Goal: Transaction & Acquisition: Book appointment/travel/reservation

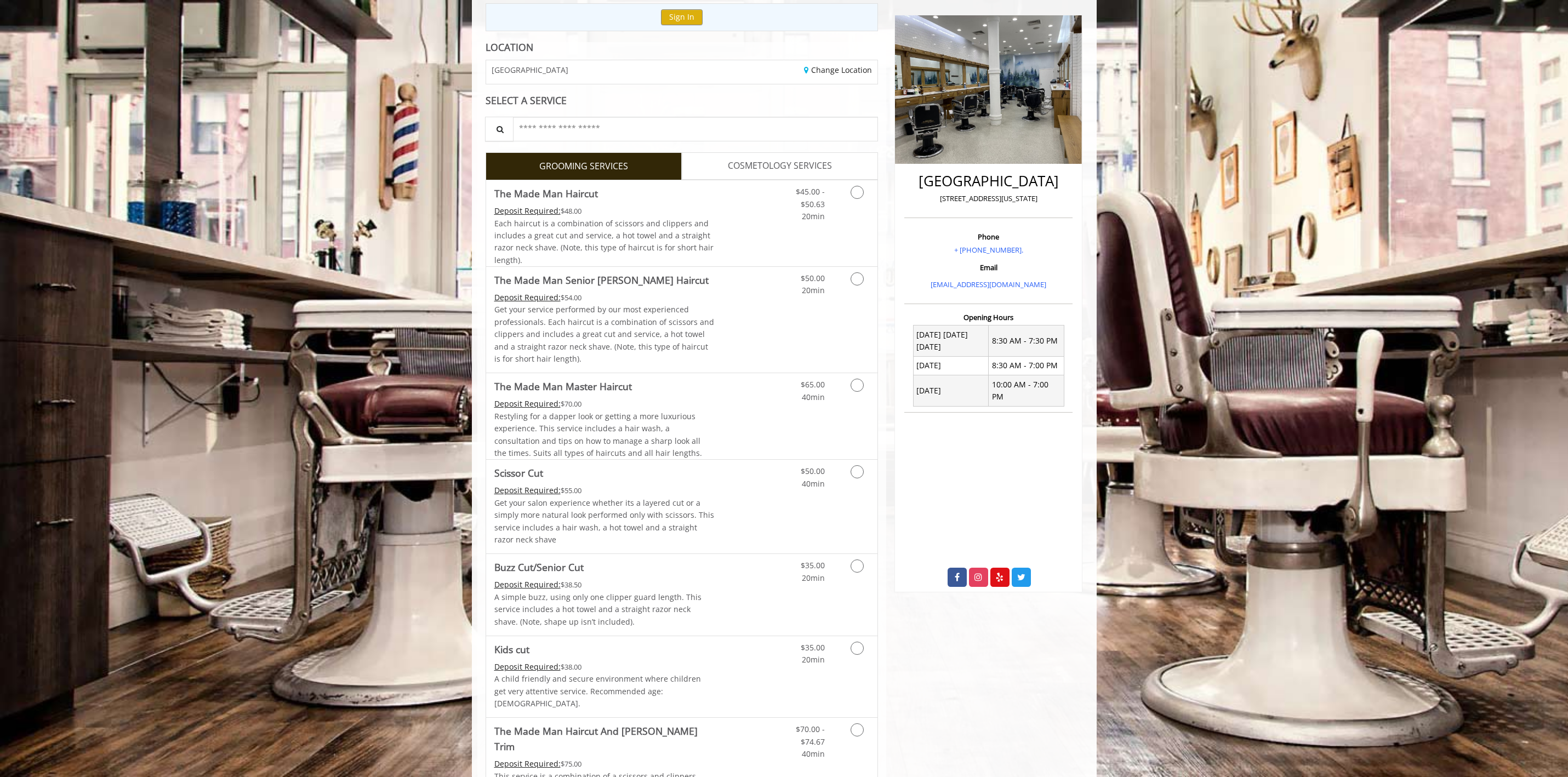
scroll to position [16, 0]
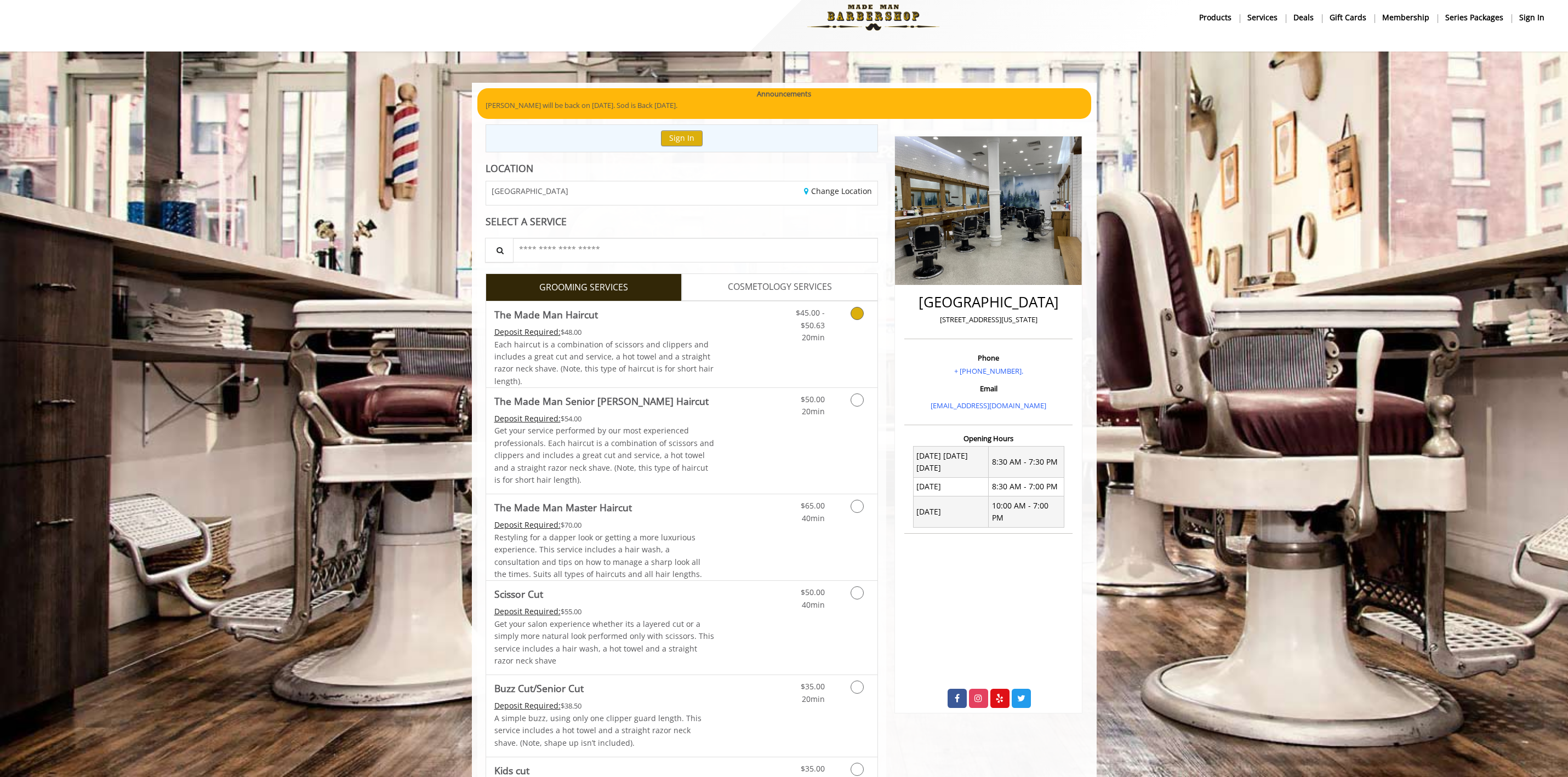
click at [843, 313] on link "Grooming services" at bounding box center [855, 322] width 28 height 42
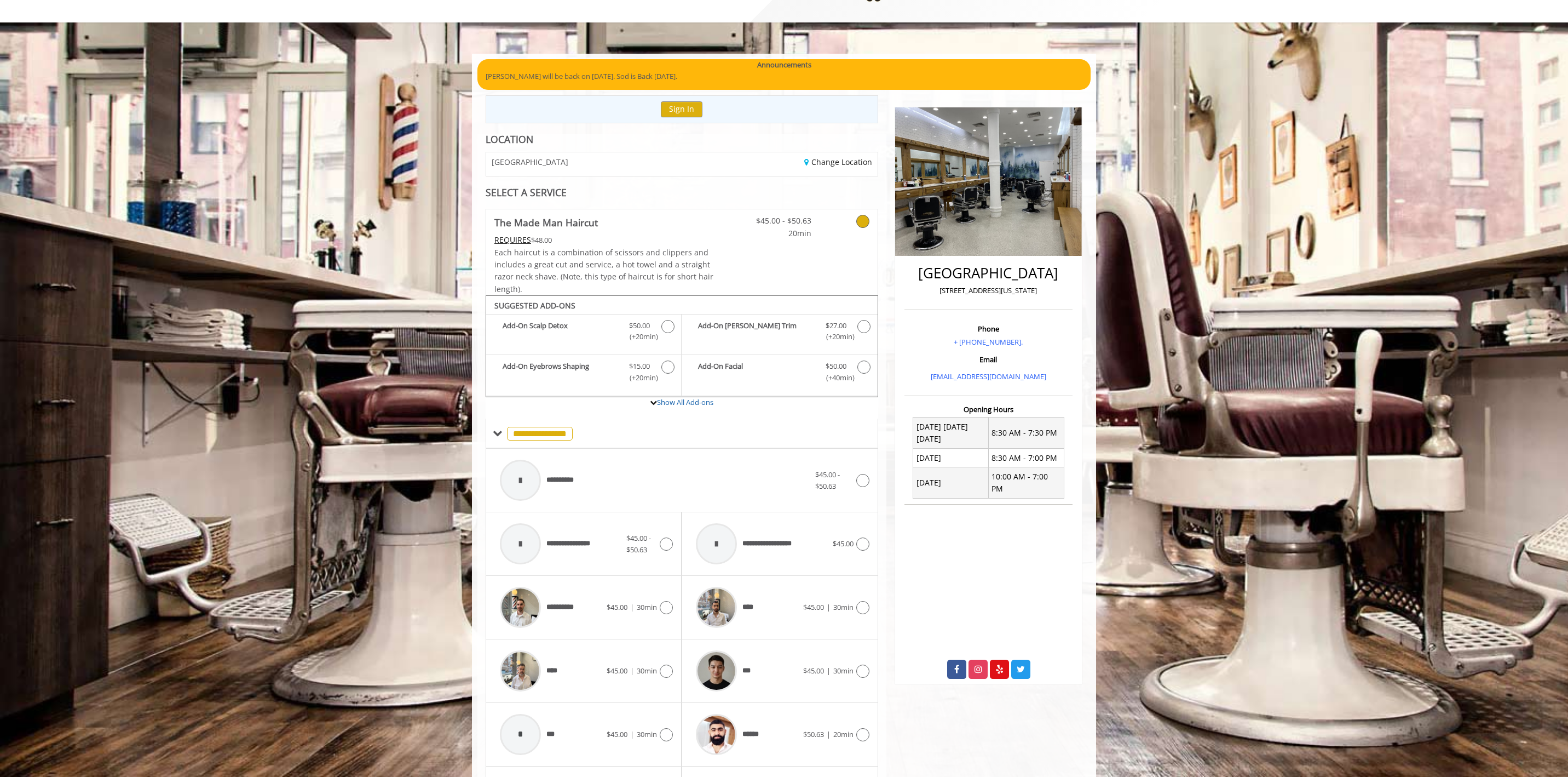
scroll to position [137, 0]
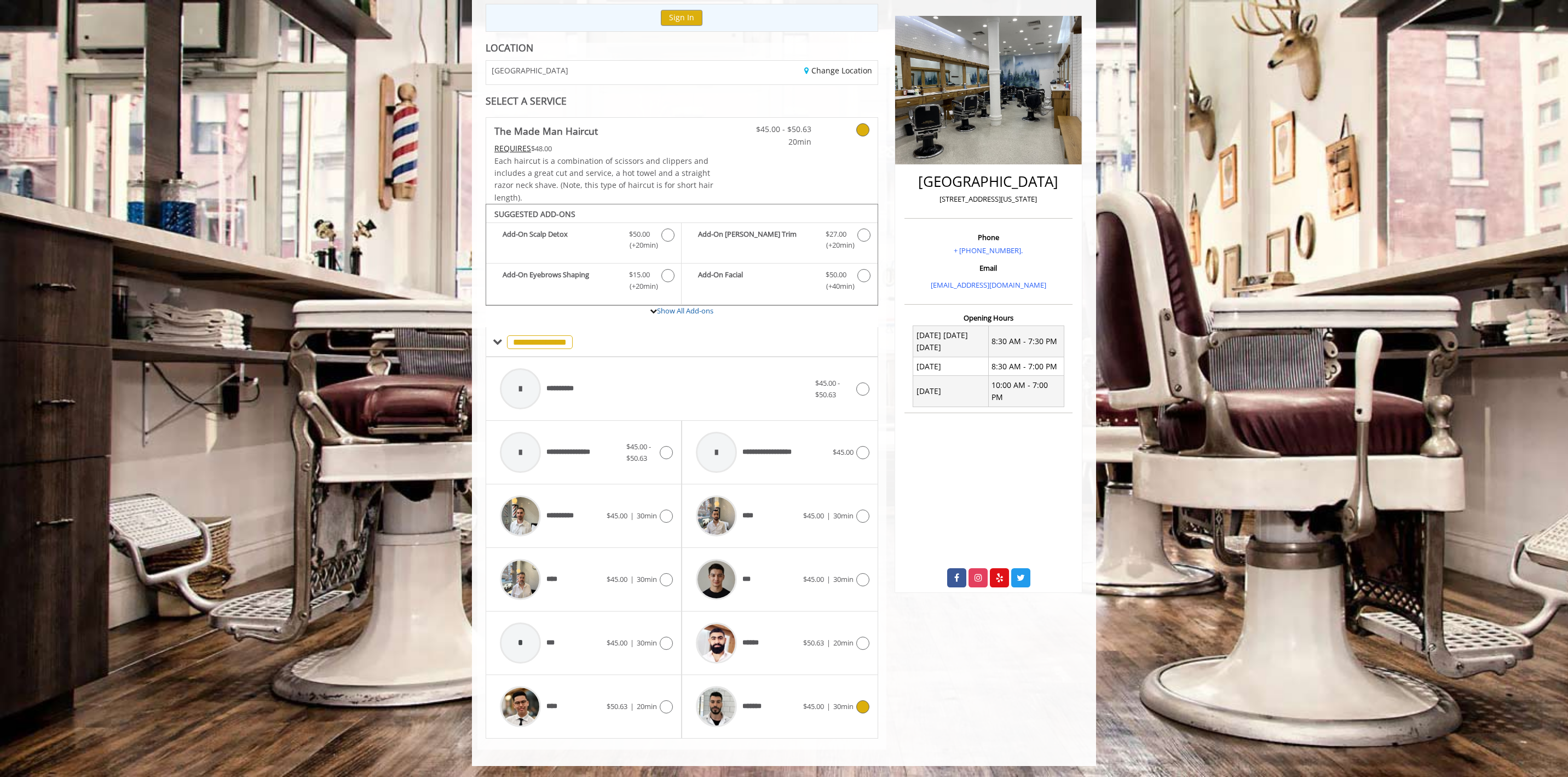
click at [714, 715] on img at bounding box center [716, 706] width 41 height 41
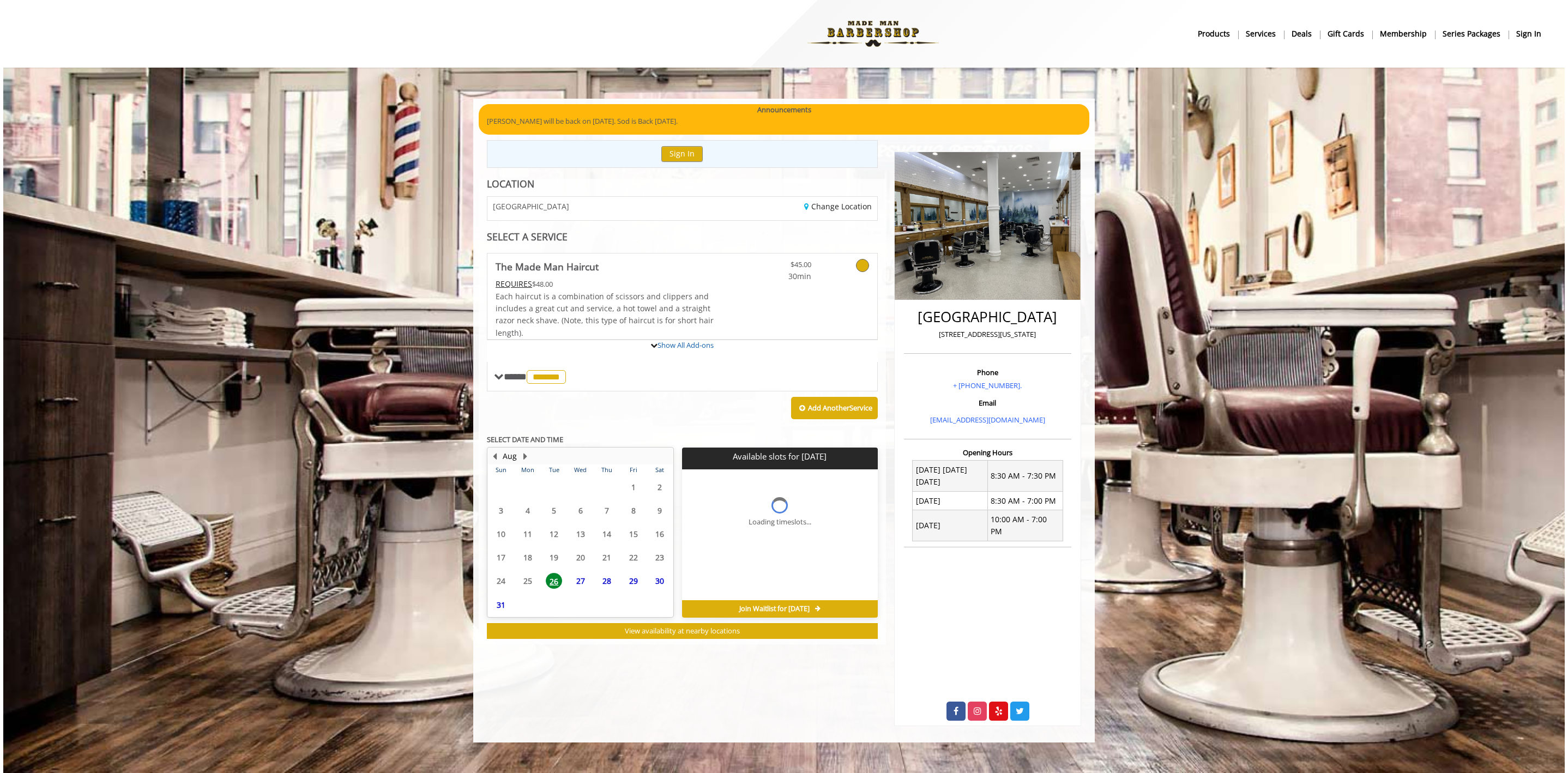
scroll to position [0, 0]
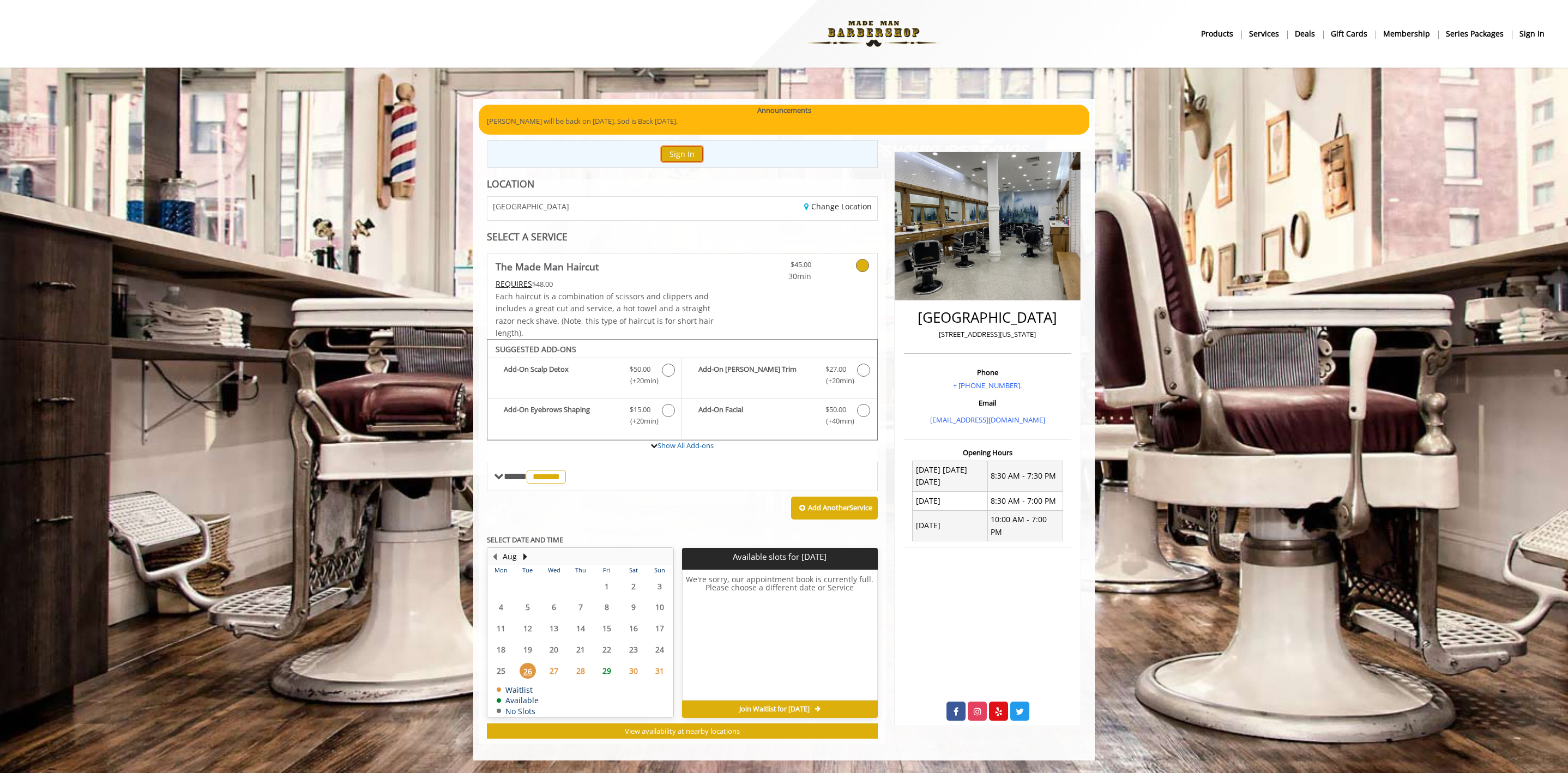
click at [668, 157] on button "Sign In" at bounding box center [682, 154] width 41 height 16
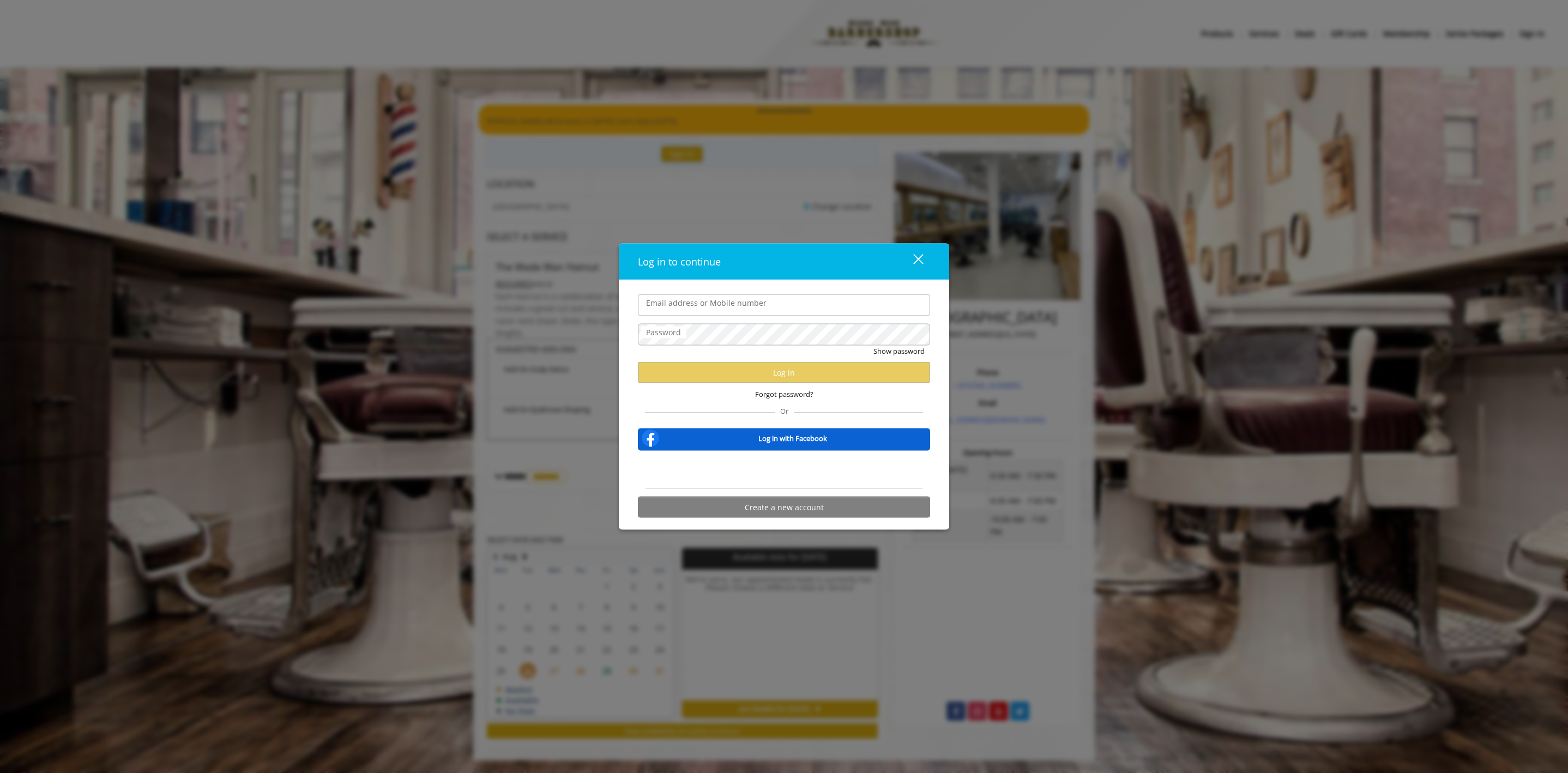
type input "**********"
click at [699, 374] on button "Log in" at bounding box center [784, 372] width 292 height 21
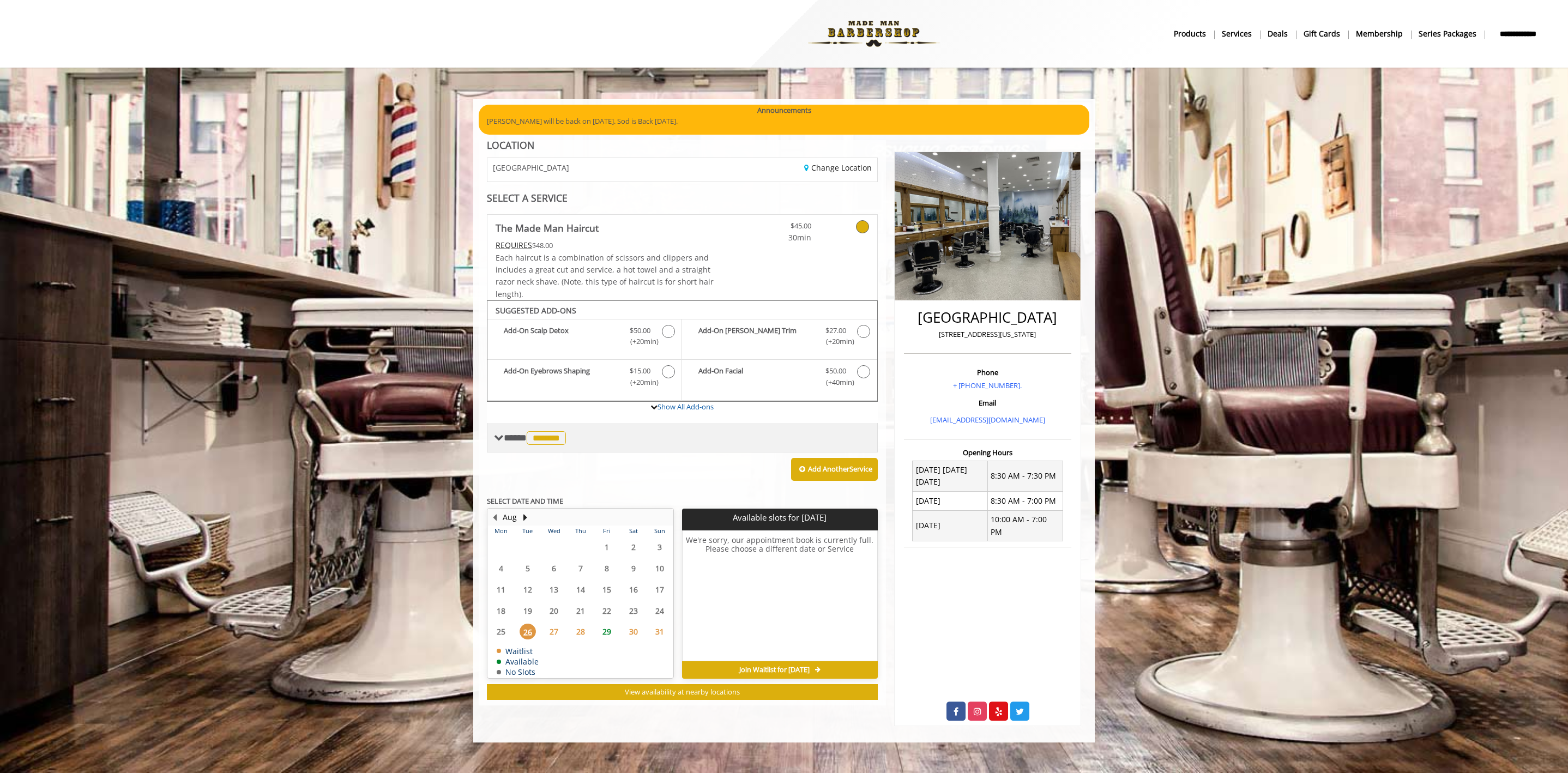
click at [545, 437] on span "*******" at bounding box center [546, 438] width 40 height 14
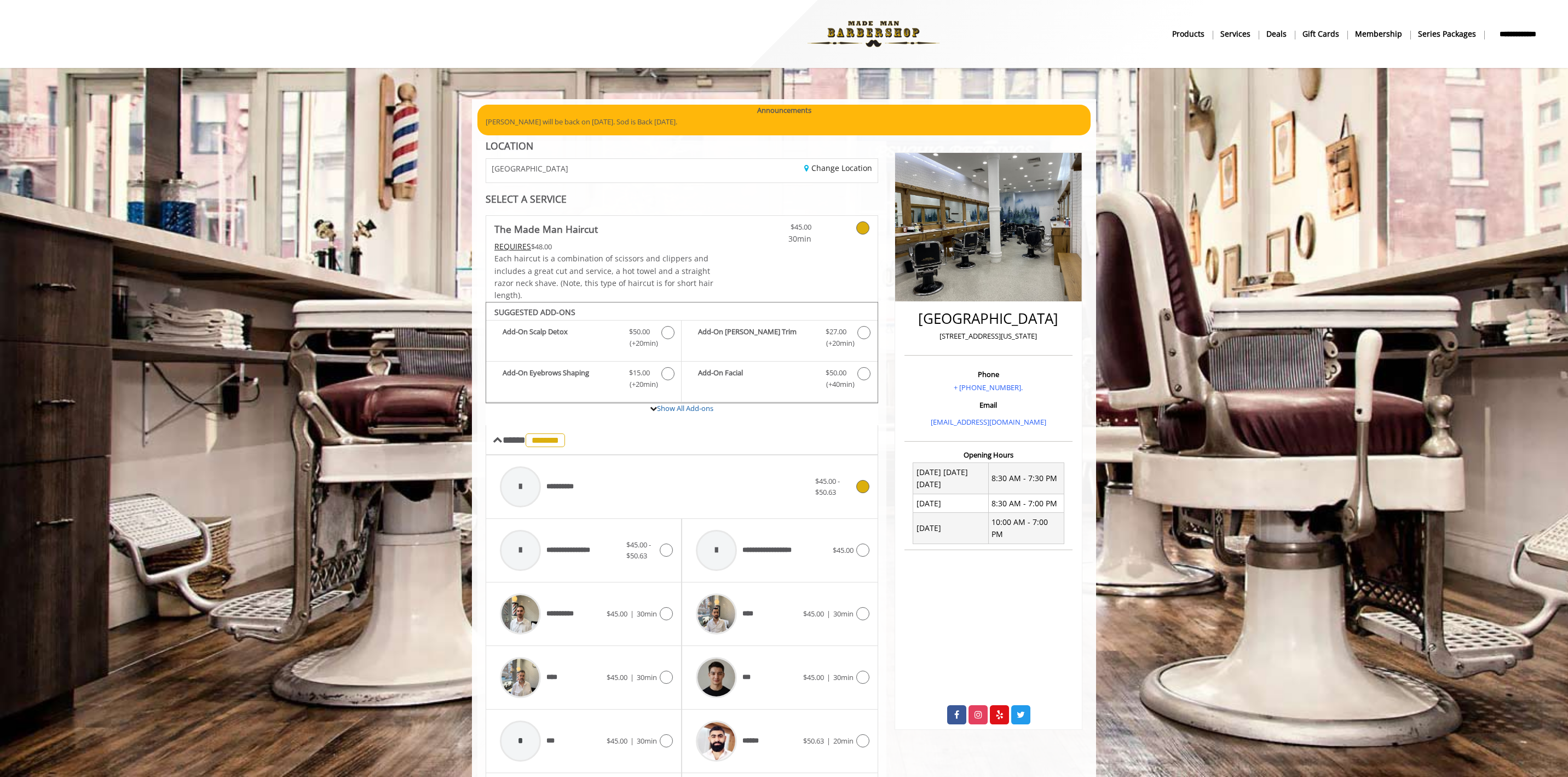
click at [550, 479] on span "**********" at bounding box center [538, 487] width 89 height 52
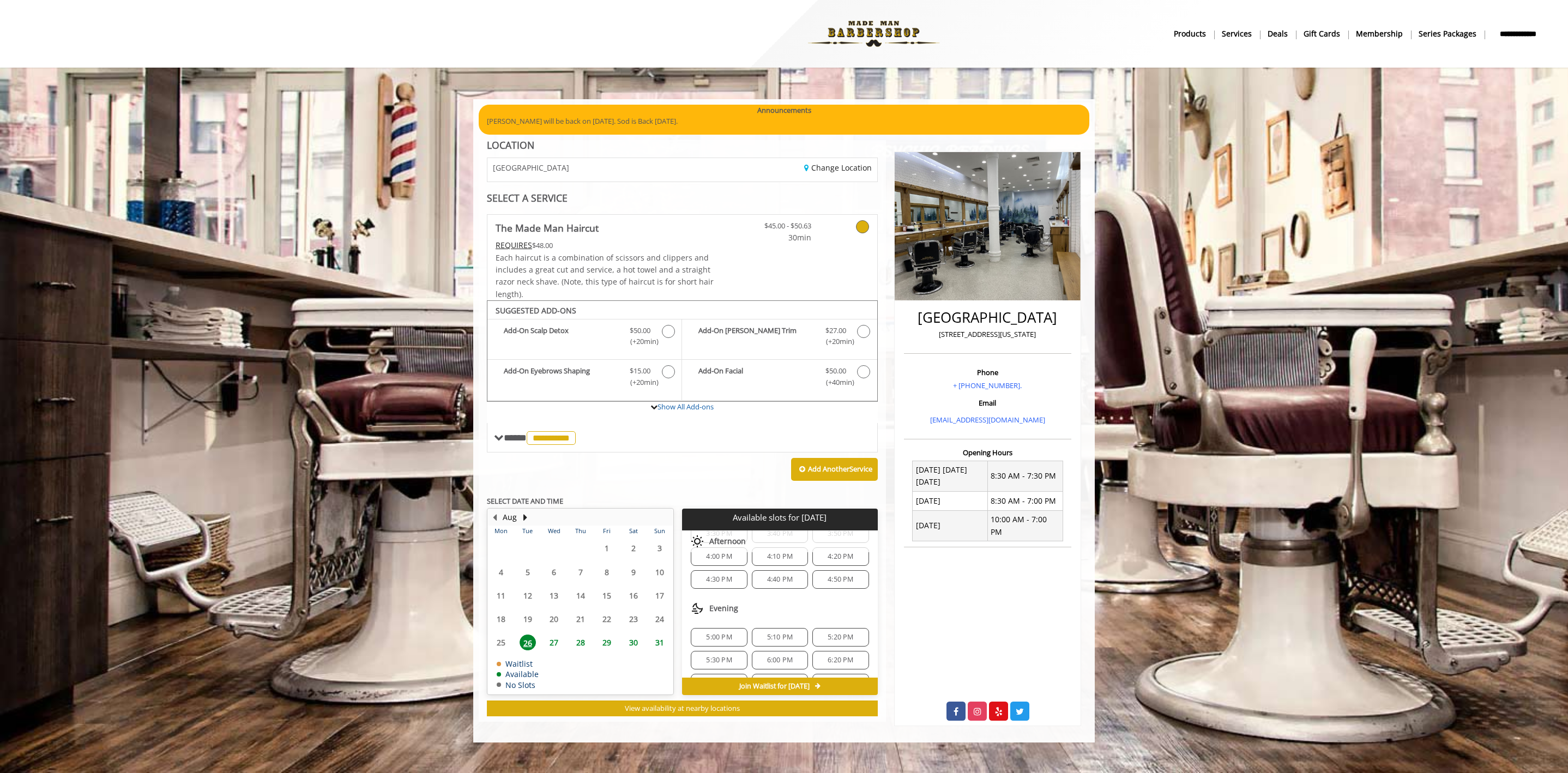
scroll to position [278, 0]
click at [724, 635] on span "5:00 PM" at bounding box center [719, 636] width 26 height 8
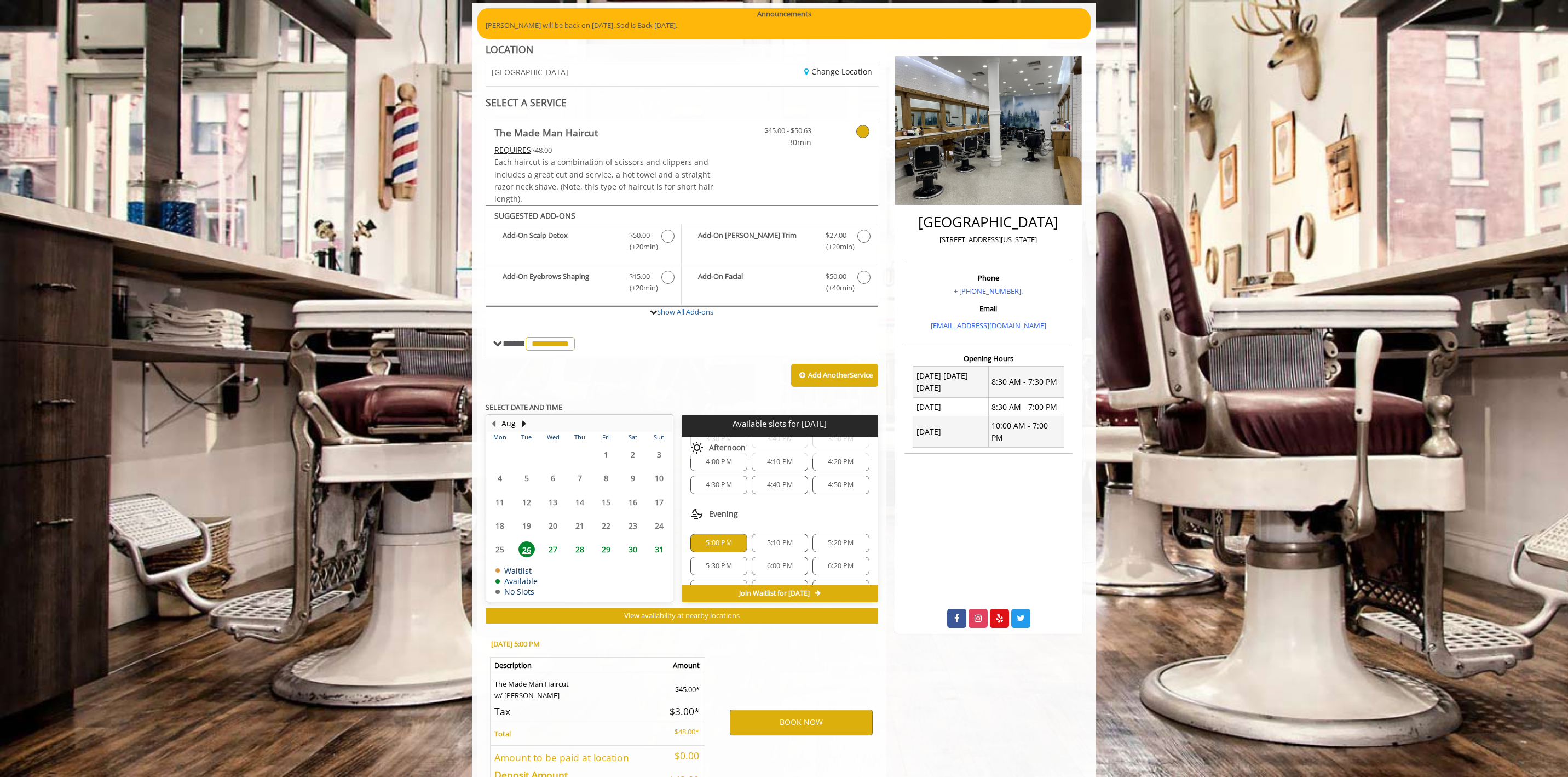
scroll to position [173, 0]
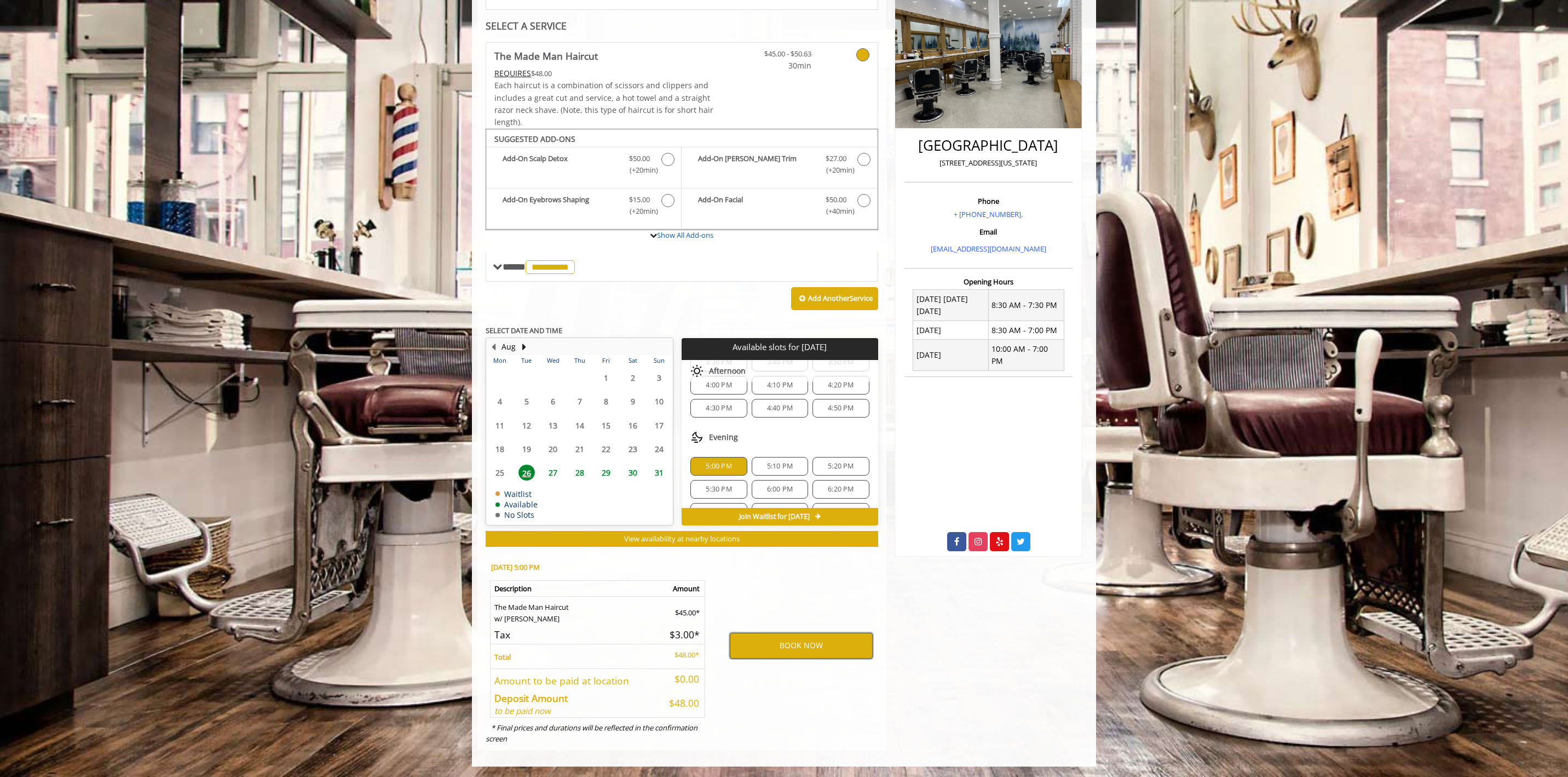
click at [762, 642] on button "BOOK NOW" at bounding box center [801, 645] width 143 height 25
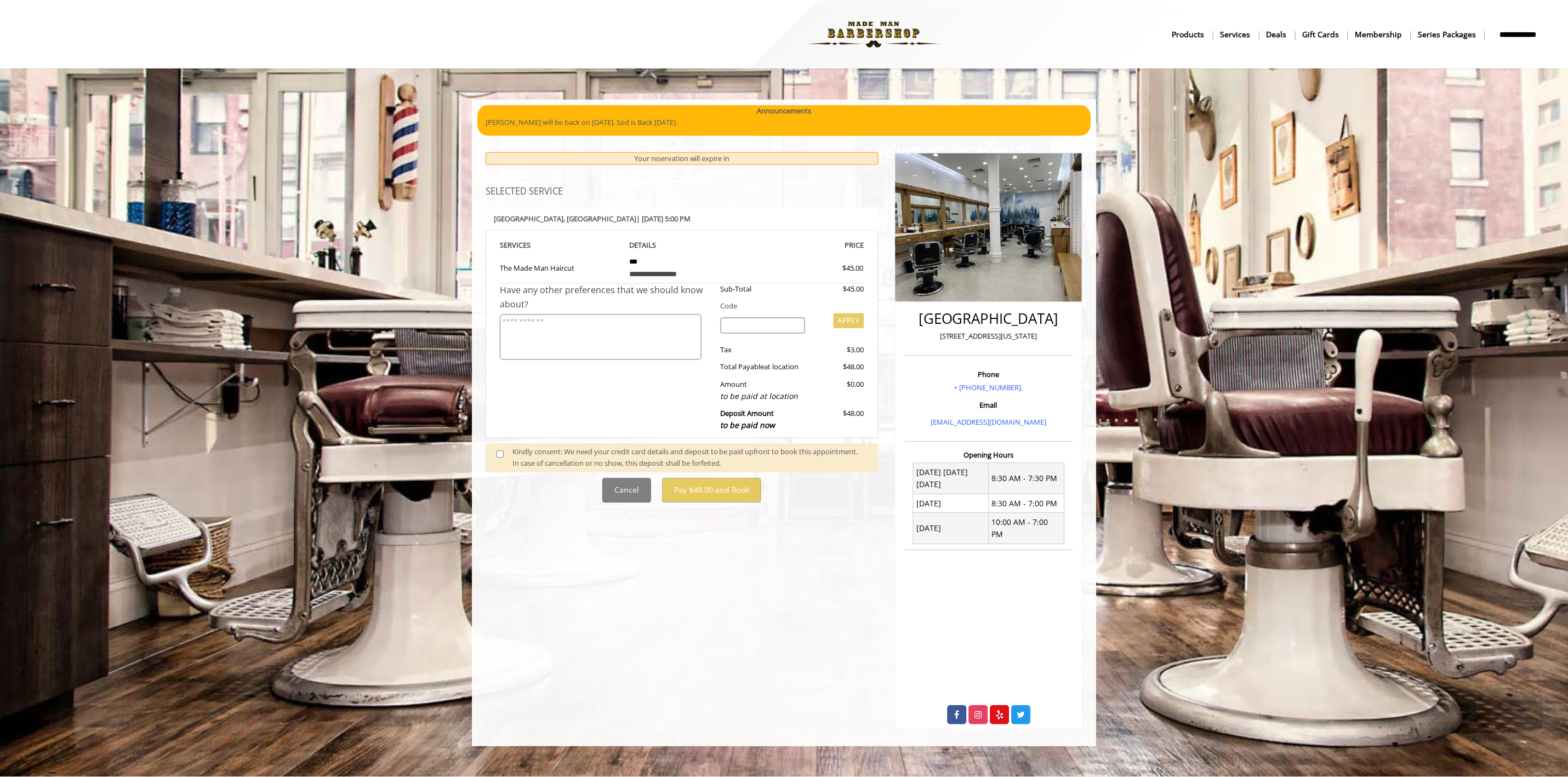
scroll to position [0, 0]
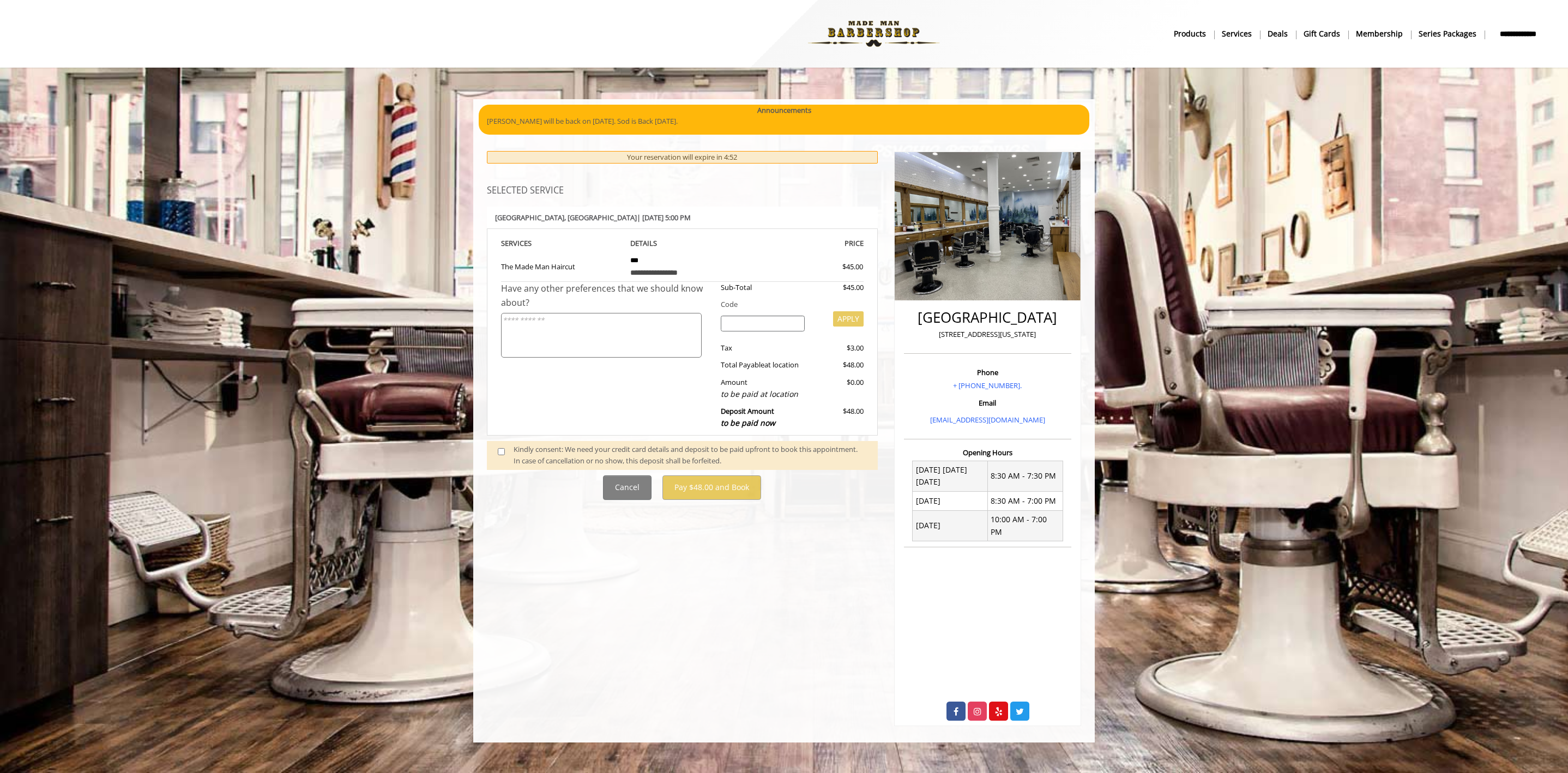
click at [540, 454] on div "Kindly consent: We need your credit card details and deposit to be paid upfront…" at bounding box center [690, 454] width 353 height 23
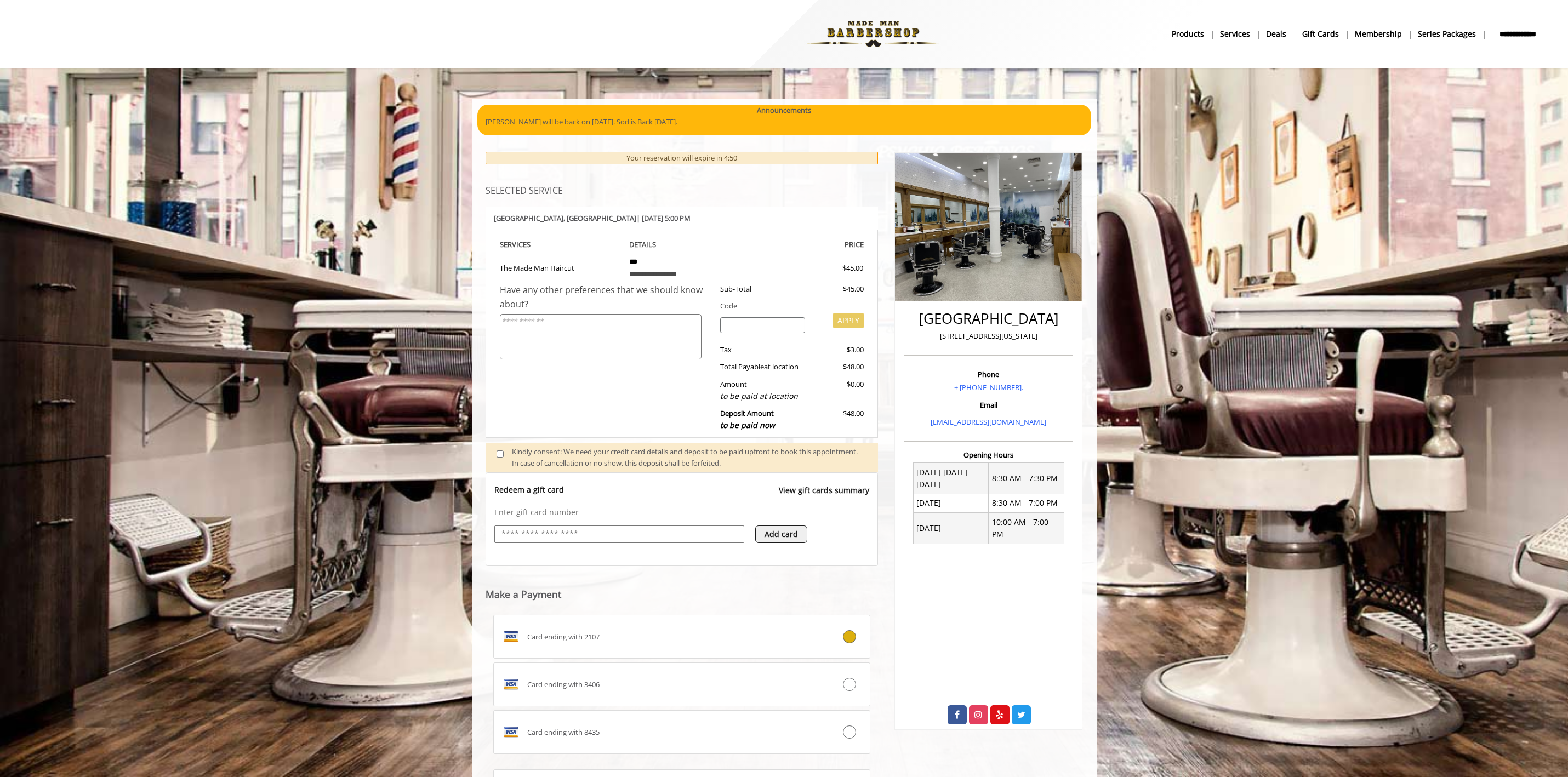
click at [616, 528] on input "text" at bounding box center [619, 534] width 238 height 13
type input "**********"
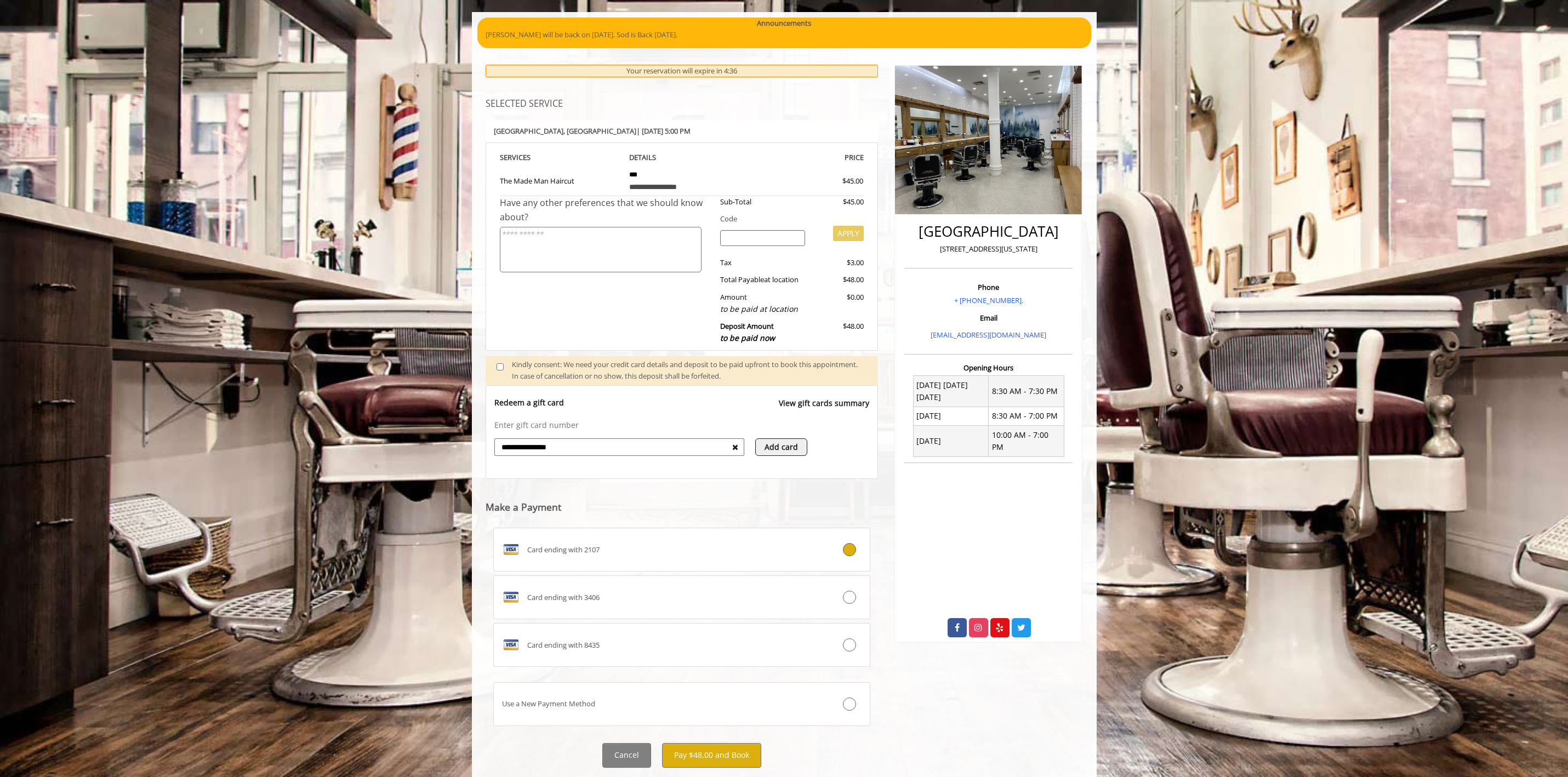
scroll to position [116, 0]
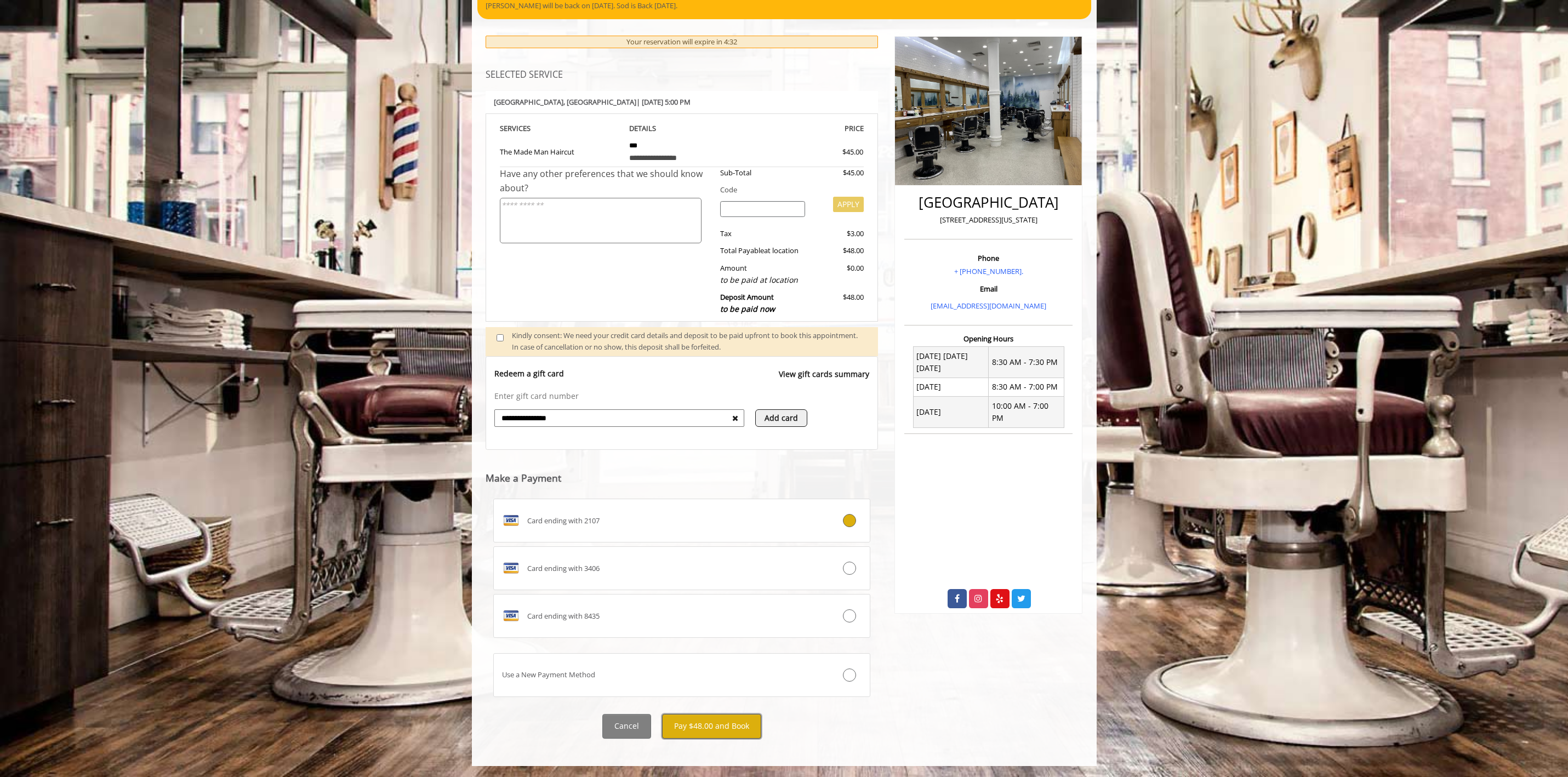
click at [701, 717] on button "Pay $48.00 and Book" at bounding box center [712, 726] width 99 height 25
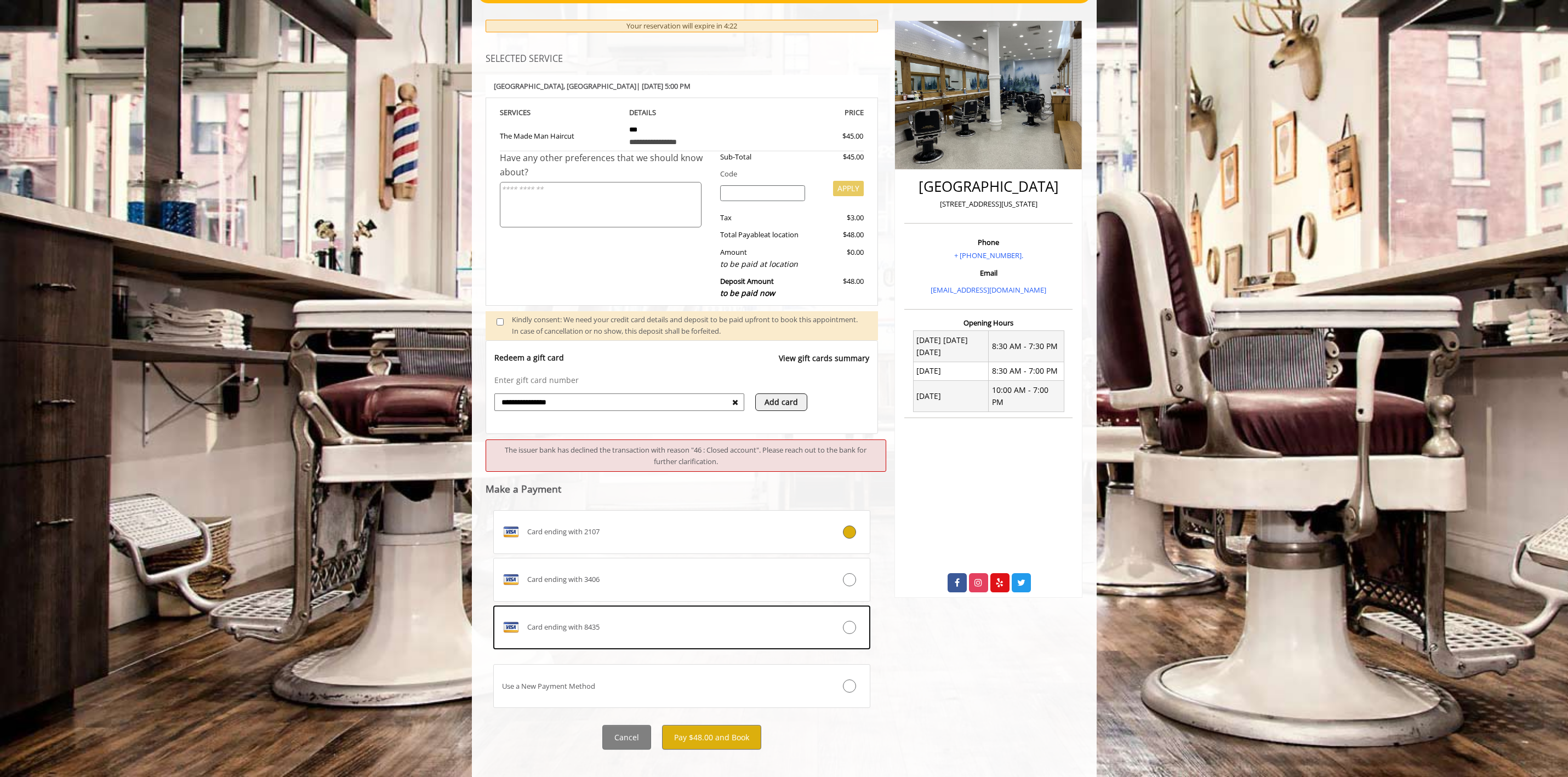
scroll to position [133, 0]
click at [847, 621] on icon at bounding box center [850, 627] width 13 height 13
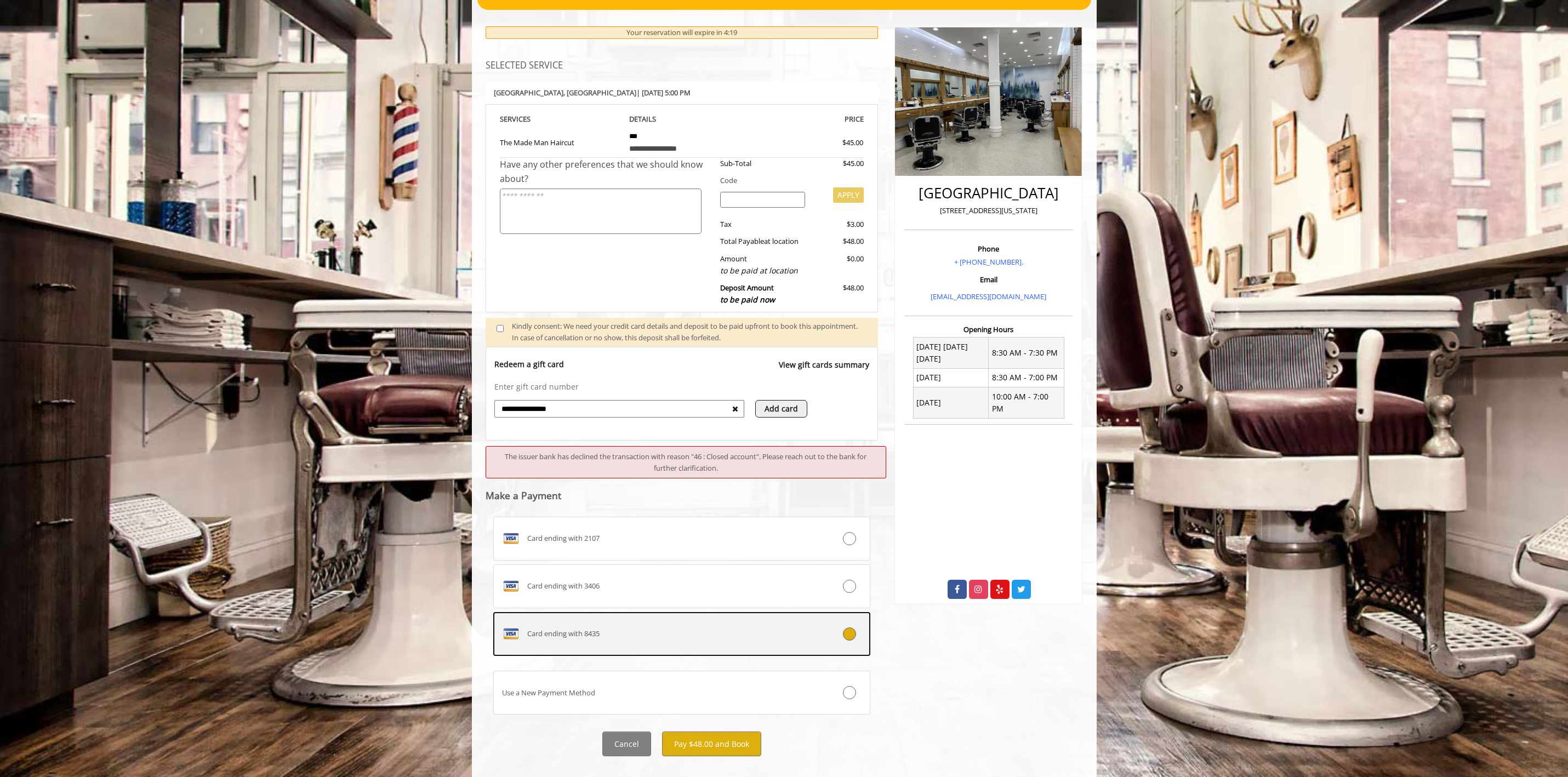
scroll to position [143, 0]
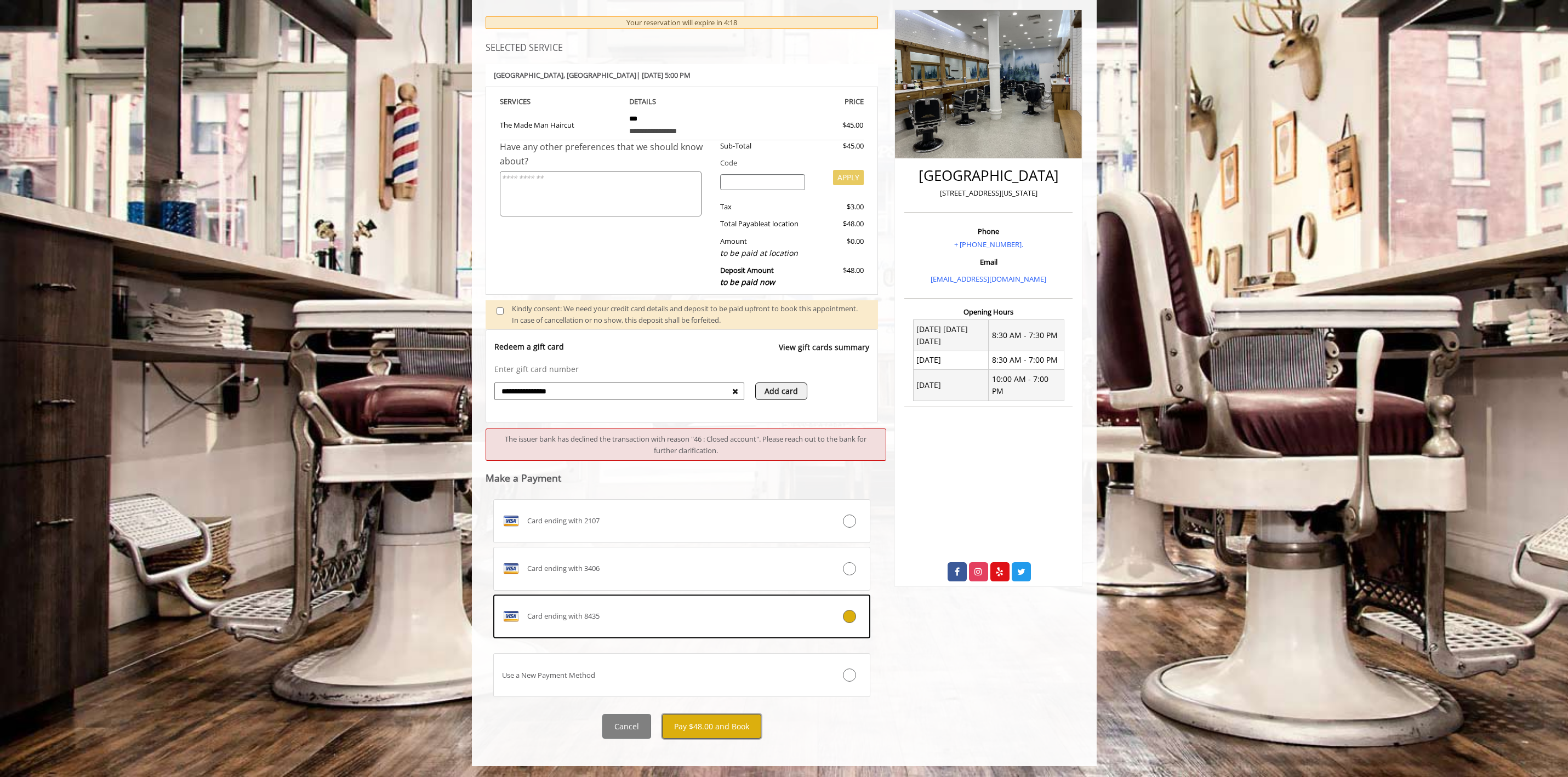
click at [720, 731] on button "Pay $48.00 and Book" at bounding box center [712, 726] width 99 height 25
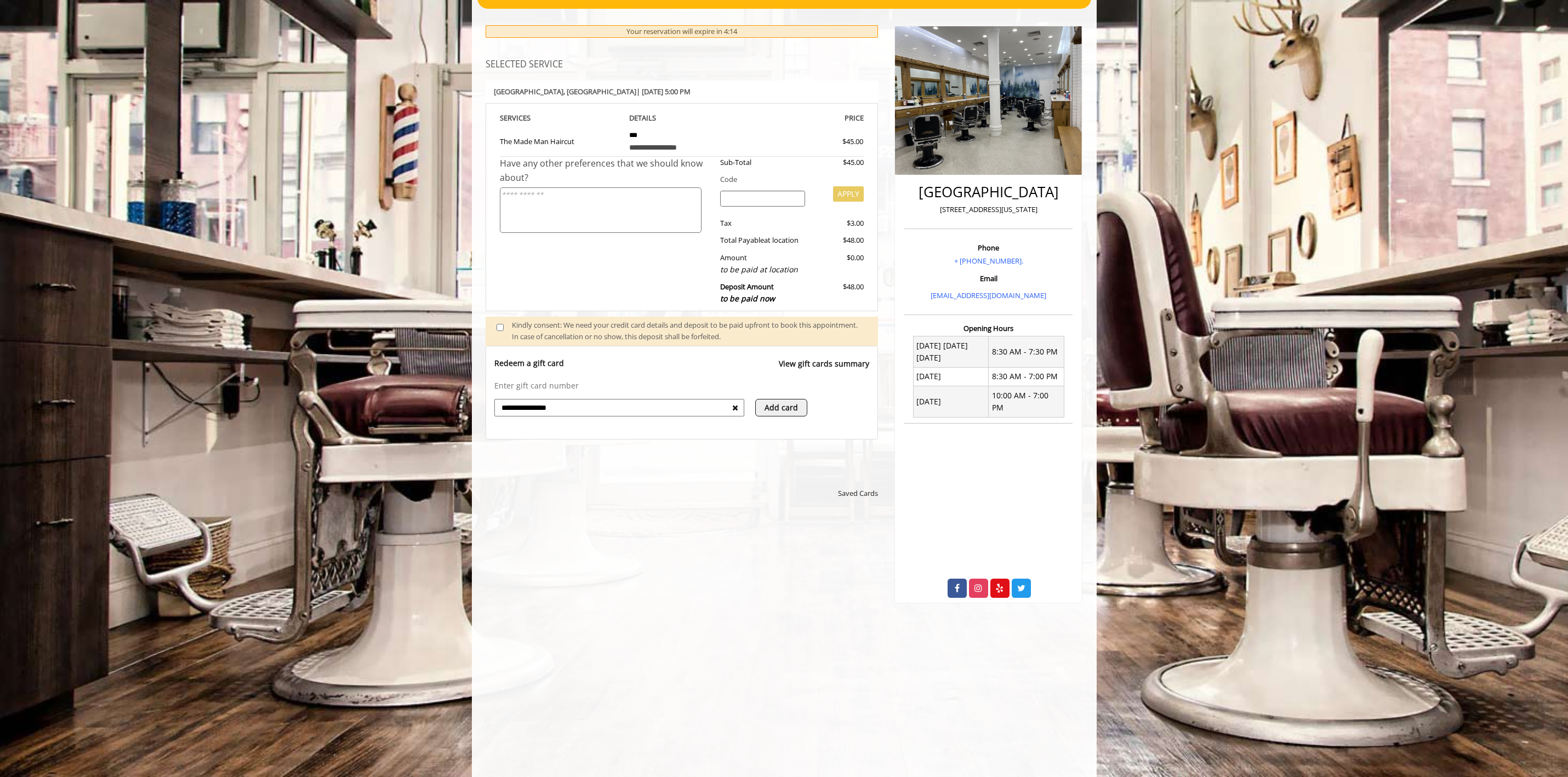
scroll to position [136, 0]
